Goal: Task Accomplishment & Management: Manage account settings

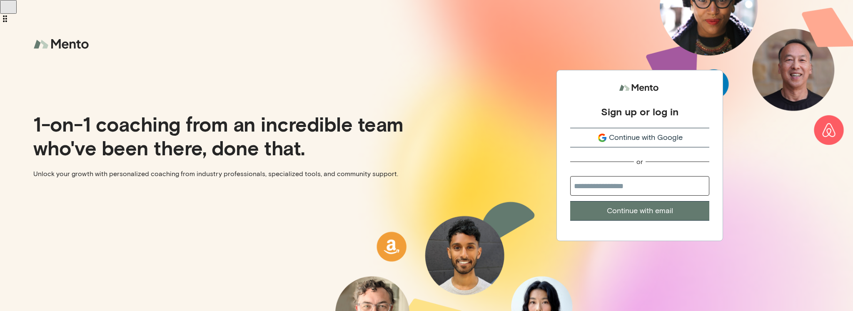
click at [674, 140] on span "Continue with Google" at bounding box center [646, 137] width 74 height 11
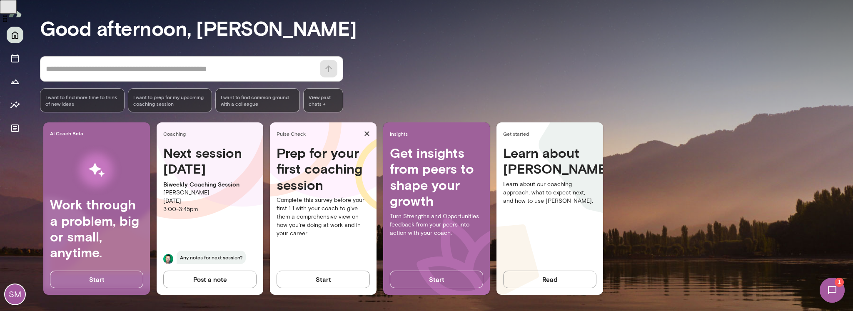
scroll to position [62, 0]
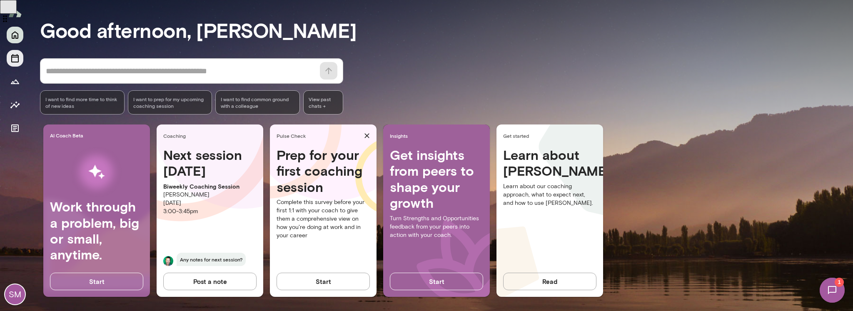
click at [13, 59] on icon "Sessions" at bounding box center [15, 58] width 10 height 10
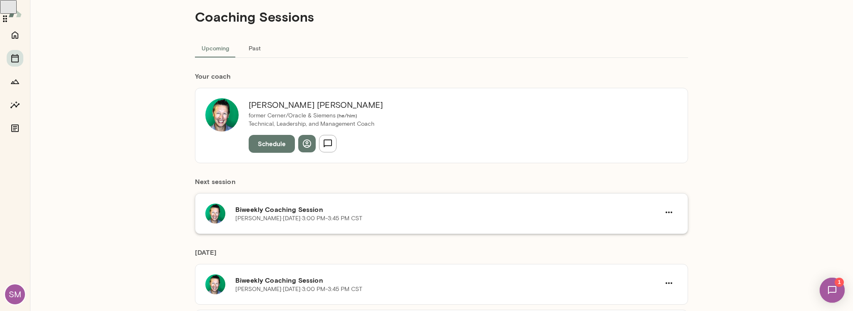
scroll to position [21, 0]
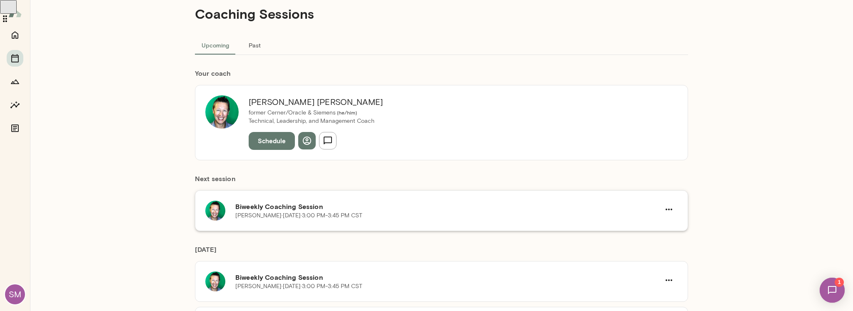
click at [446, 205] on h6 "Biweekly Coaching Session" at bounding box center [447, 207] width 425 height 10
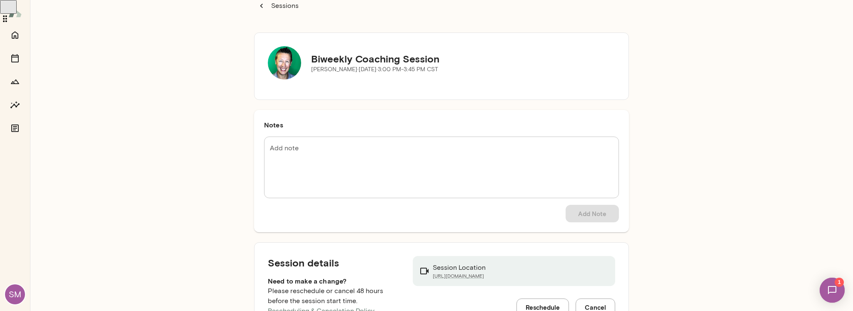
scroll to position [56, 0]
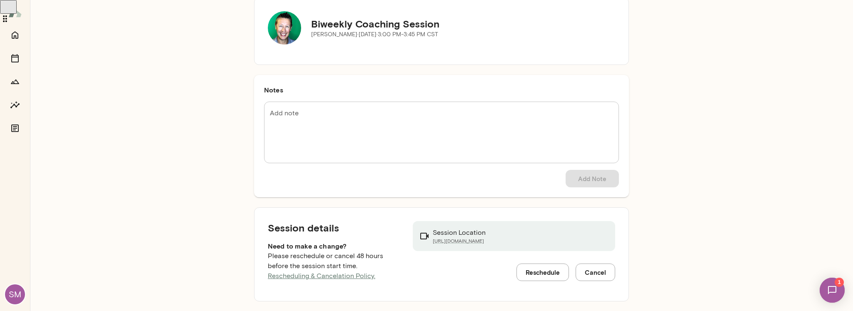
click at [389, 101] on div "Notes Add note * Add note Add Note" at bounding box center [441, 136] width 375 height 122
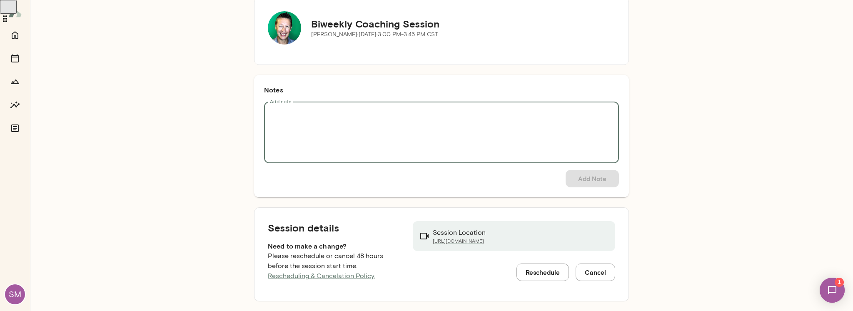
click at [388, 114] on textarea "Add note" at bounding box center [441, 133] width 343 height 48
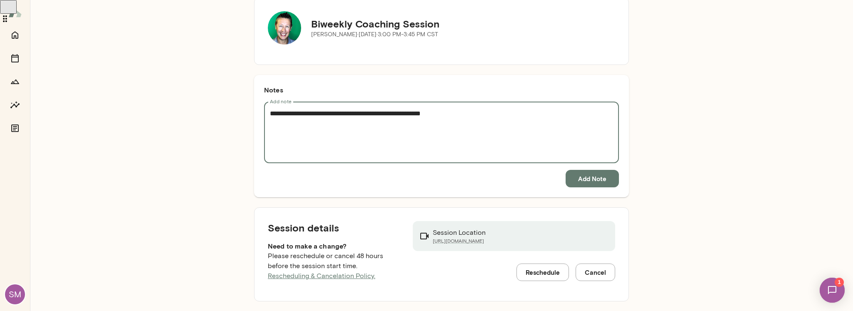
type textarea "**********"
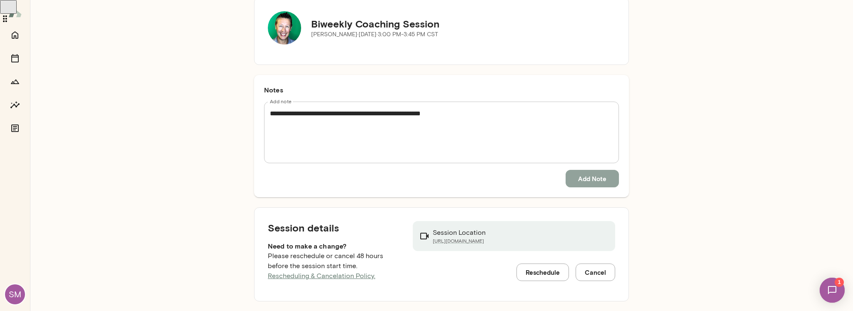
click at [579, 171] on button "Add Note" at bounding box center [592, 178] width 53 height 17
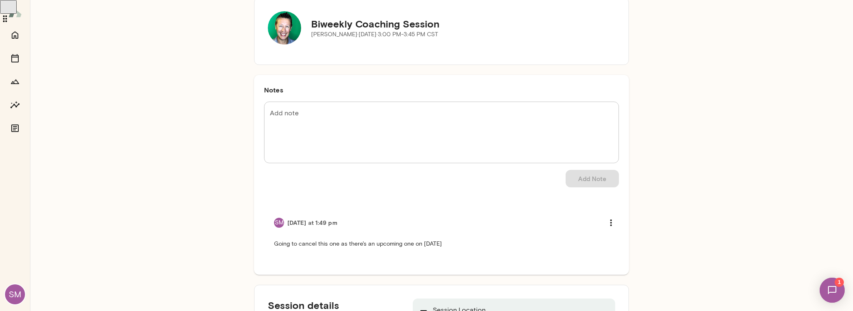
scroll to position [133, 0]
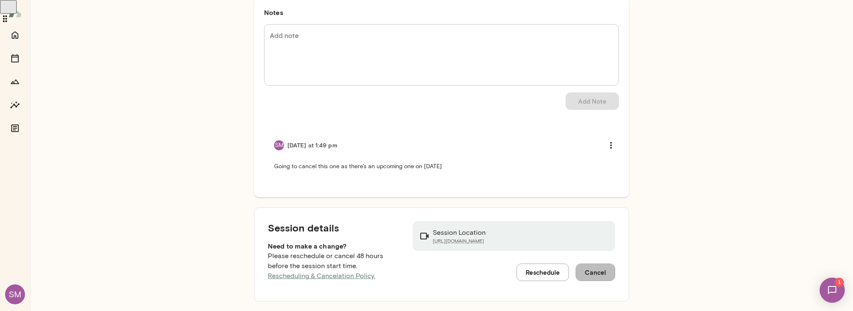
click at [596, 269] on button "Cancel" at bounding box center [596, 272] width 40 height 17
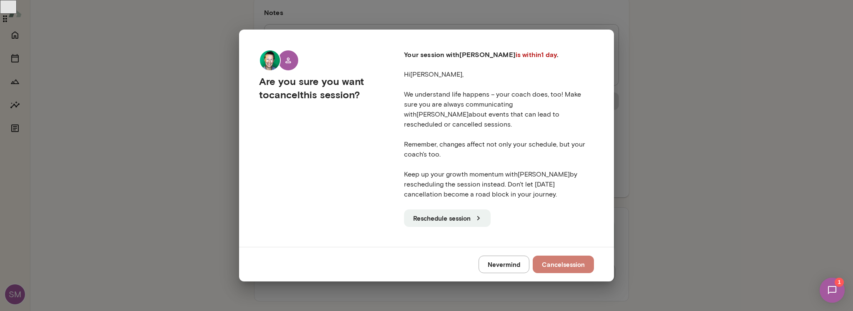
click at [573, 256] on button "Cancel session" at bounding box center [563, 264] width 61 height 17
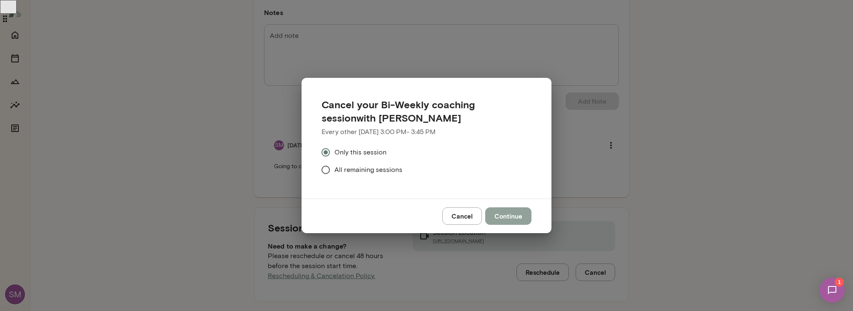
click at [510, 215] on button "Continue" at bounding box center [508, 215] width 46 height 17
